Goal: Information Seeking & Learning: Learn about a topic

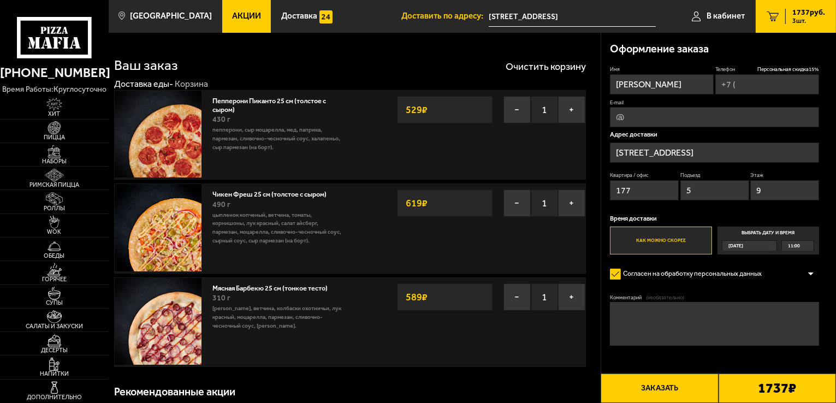
click at [234, 21] on link "Акции" at bounding box center [246, 16] width 49 height 33
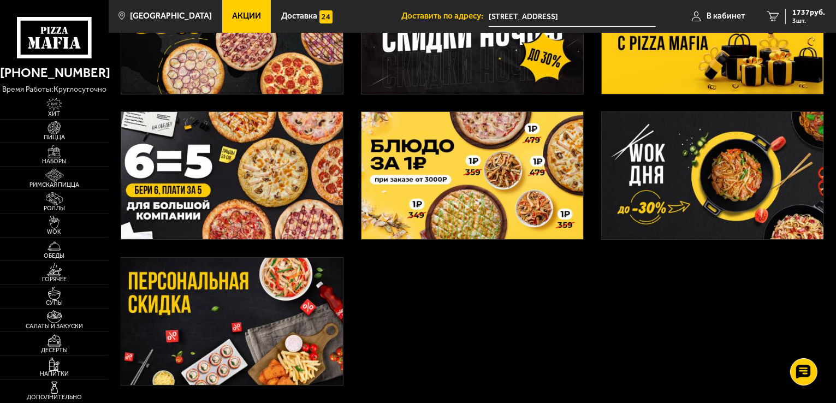
scroll to position [273, 0]
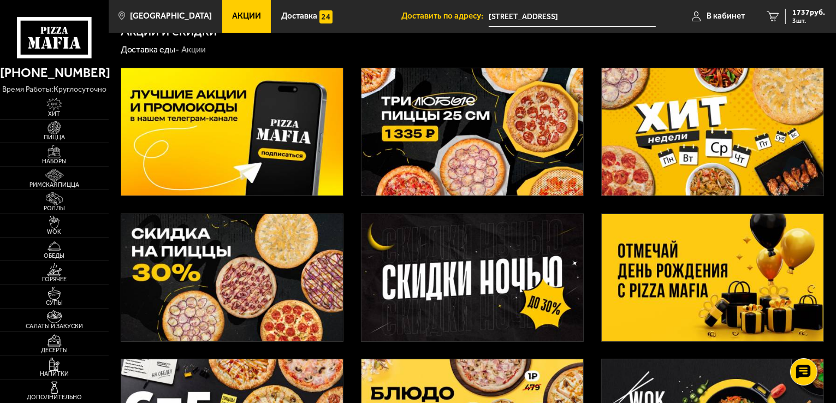
click at [640, 284] on img at bounding box center [713, 277] width 222 height 127
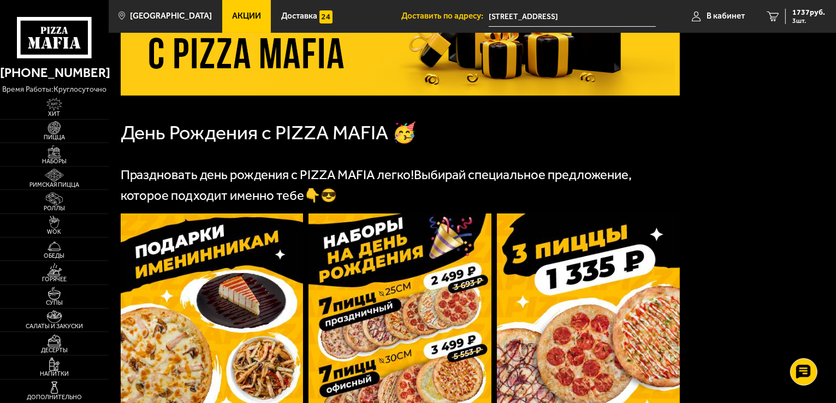
scroll to position [273, 0]
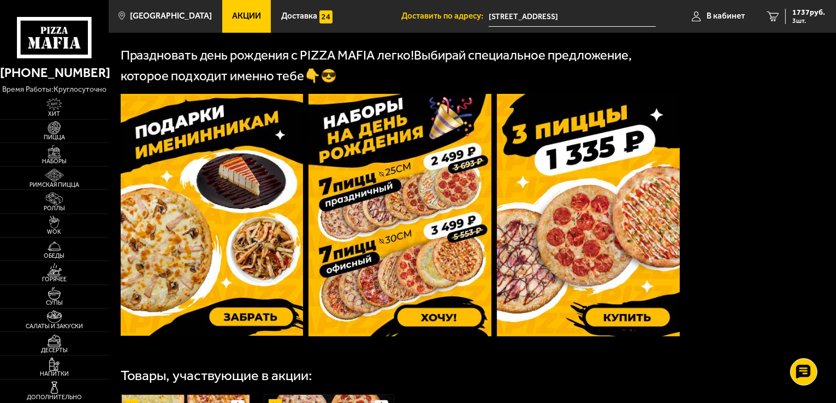
click at [227, 264] on img at bounding box center [212, 215] width 183 height 242
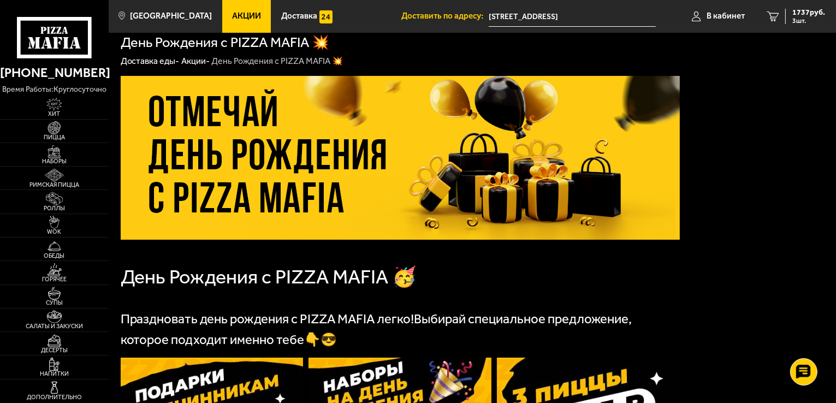
scroll to position [0, 0]
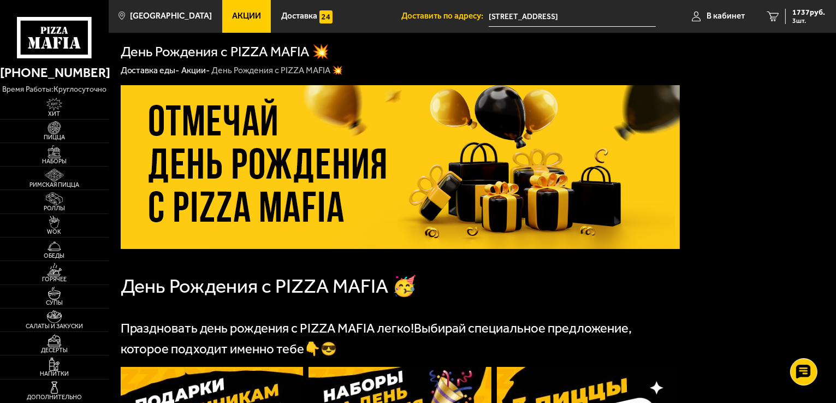
click at [232, 20] on span "Акции" at bounding box center [246, 16] width 29 height 8
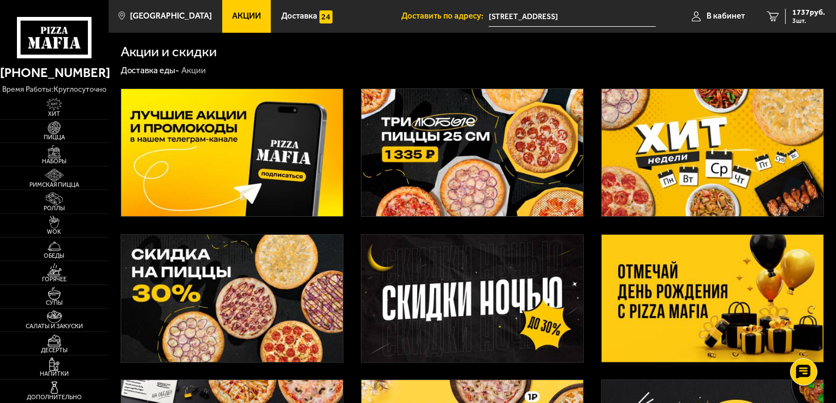
click at [716, 315] on img at bounding box center [713, 298] width 222 height 127
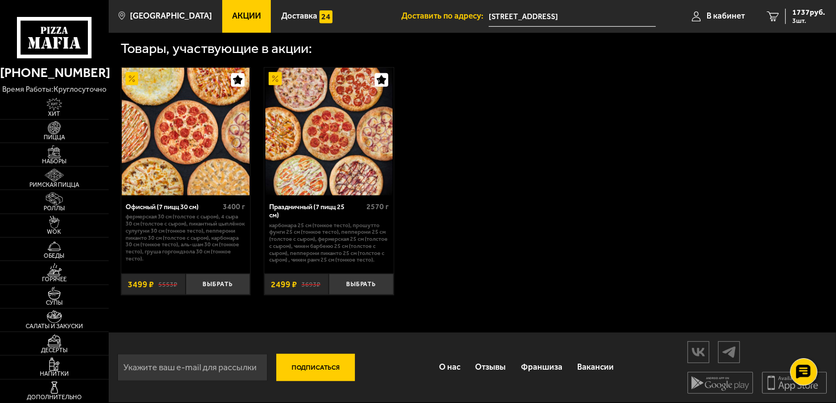
scroll to position [328, 0]
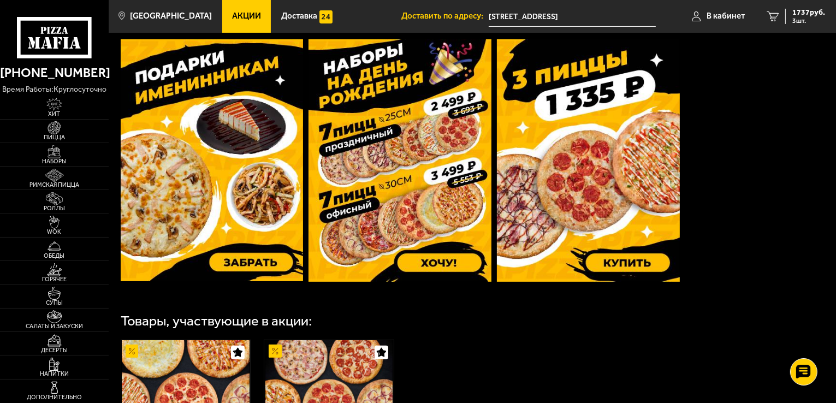
click at [239, 177] on img at bounding box center [212, 160] width 183 height 242
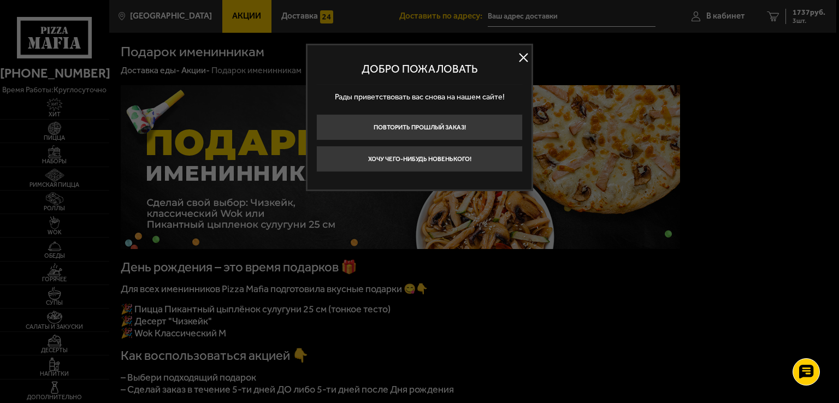
click at [524, 58] on button at bounding box center [523, 58] width 16 height 16
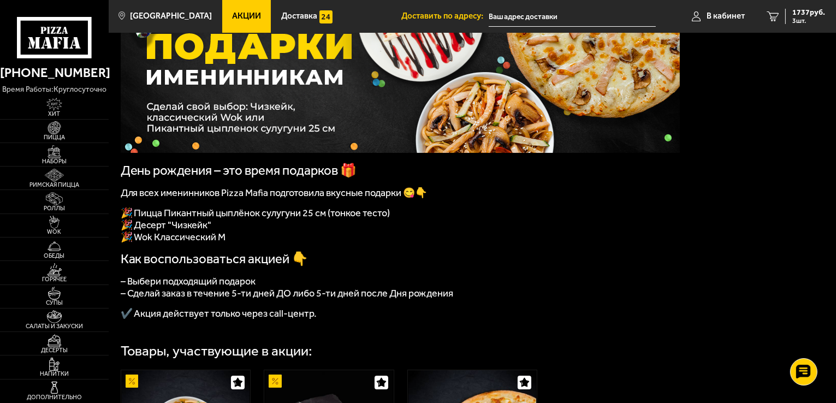
scroll to position [218, 0]
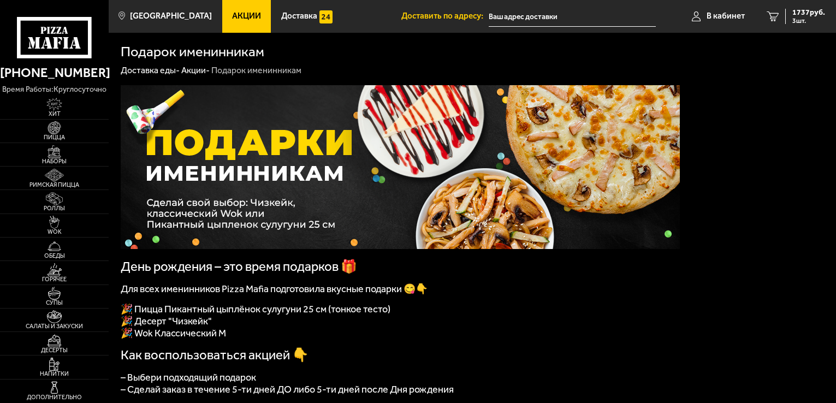
scroll to position [164, 0]
